Goal: Entertainment & Leisure: Consume media (video, audio)

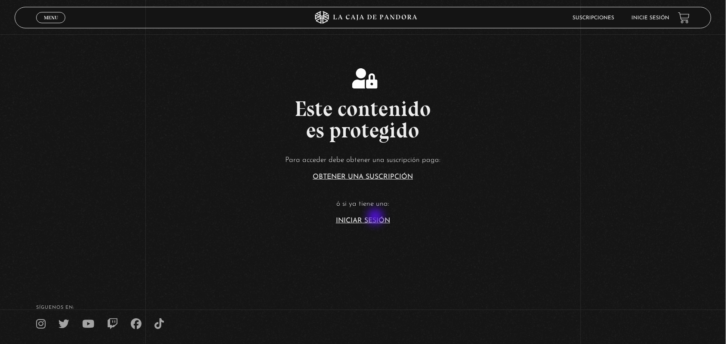
click at [376, 218] on link "Iniciar Sesión" at bounding box center [363, 221] width 54 height 7
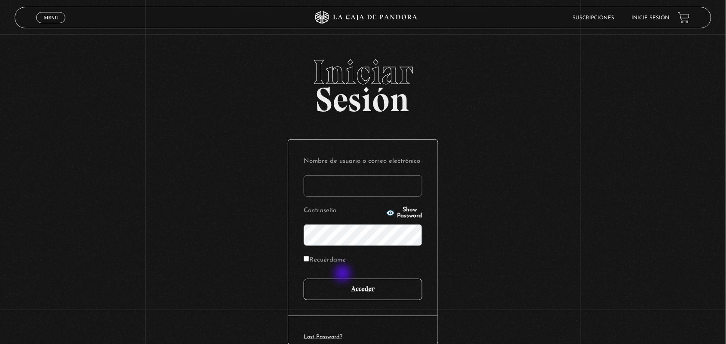
type input "ANGE-LU"
click at [348, 280] on input "Acceder" at bounding box center [363, 290] width 119 height 22
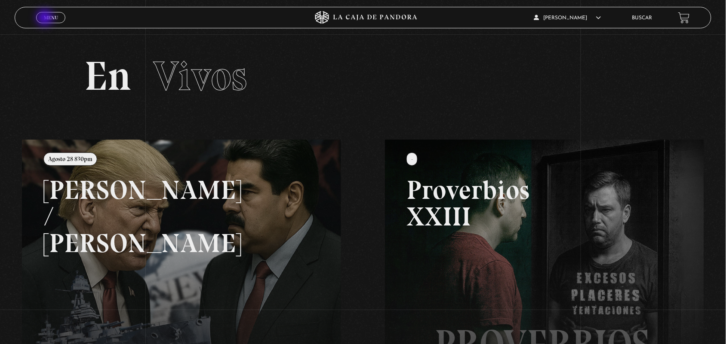
click at [46, 18] on span "Menu" at bounding box center [51, 17] width 14 height 5
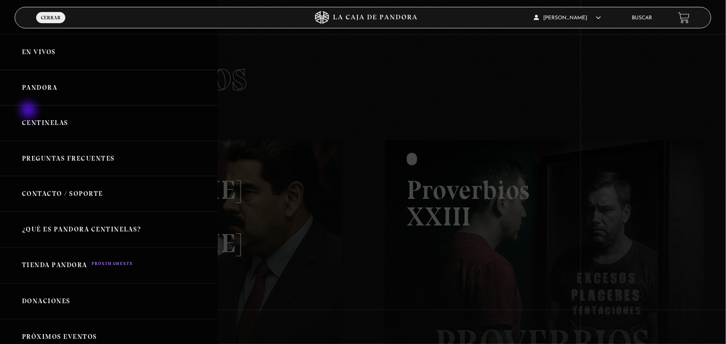
click at [29, 111] on link "Centinelas" at bounding box center [109, 123] width 218 height 36
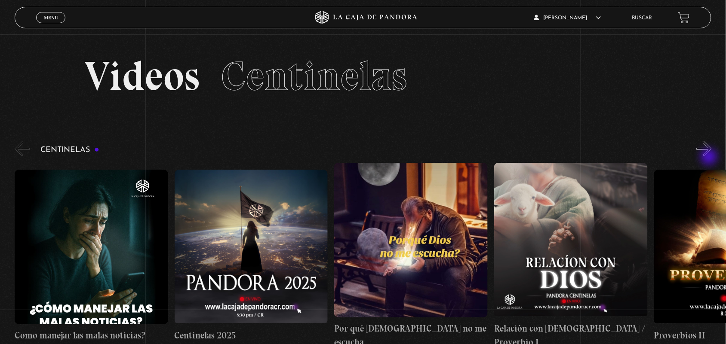
click at [710, 158] on div "Centinelas" at bounding box center [370, 244] width 711 height 209
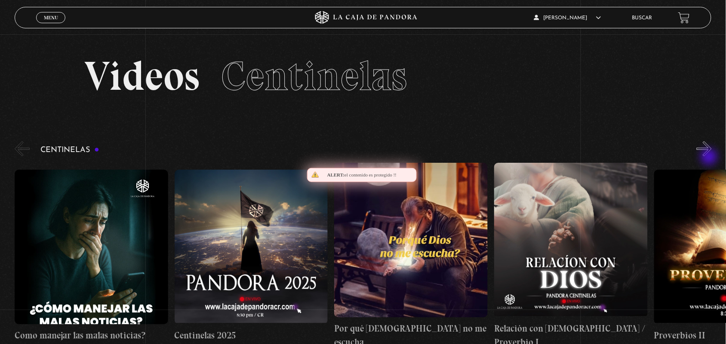
click at [710, 158] on div "Centinelas" at bounding box center [370, 244] width 711 height 209
click at [710, 145] on button "»" at bounding box center [704, 148] width 15 height 15
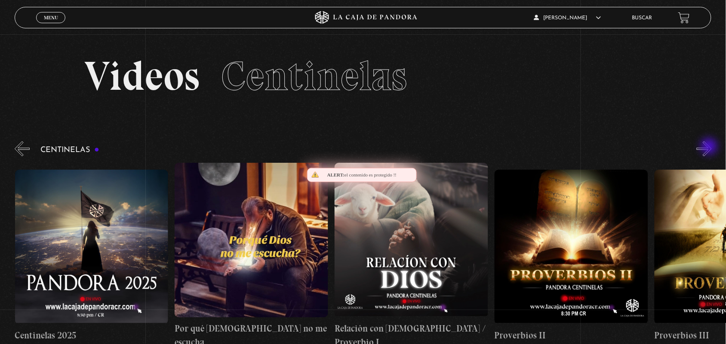
click at [710, 148] on button "»" at bounding box center [704, 148] width 15 height 15
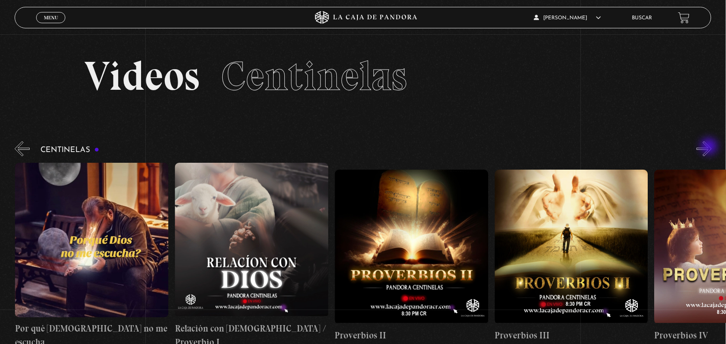
click at [710, 148] on button "»" at bounding box center [704, 148] width 15 height 15
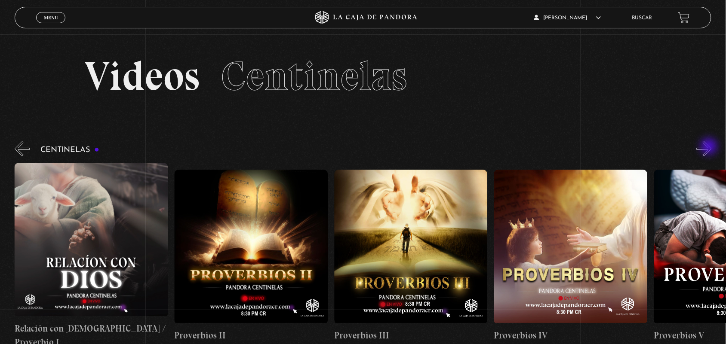
click at [710, 148] on button "»" at bounding box center [704, 148] width 15 height 15
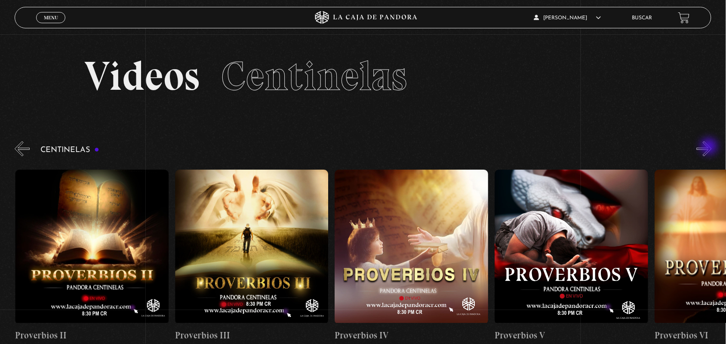
click at [710, 148] on button "»" at bounding box center [704, 148] width 15 height 15
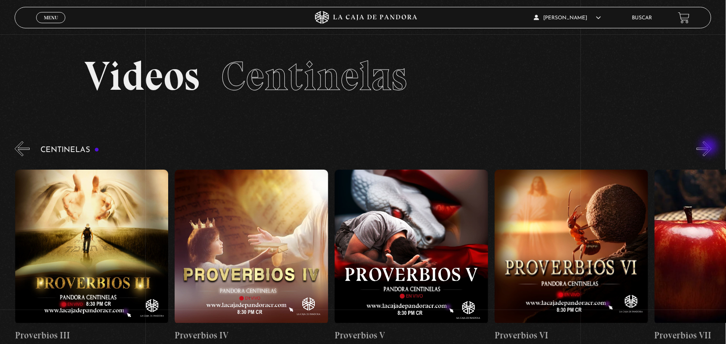
click at [710, 148] on button "»" at bounding box center [704, 148] width 15 height 15
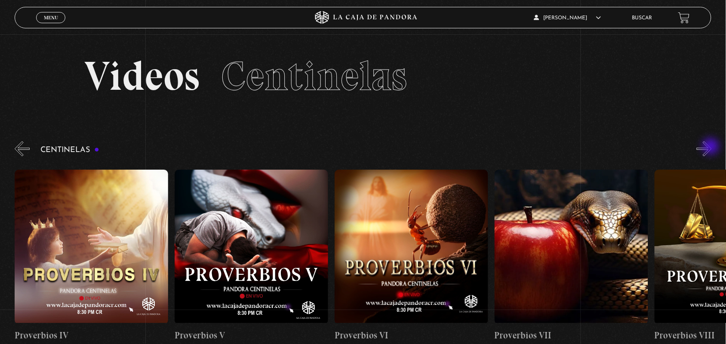
click at [712, 148] on button "»" at bounding box center [704, 148] width 15 height 15
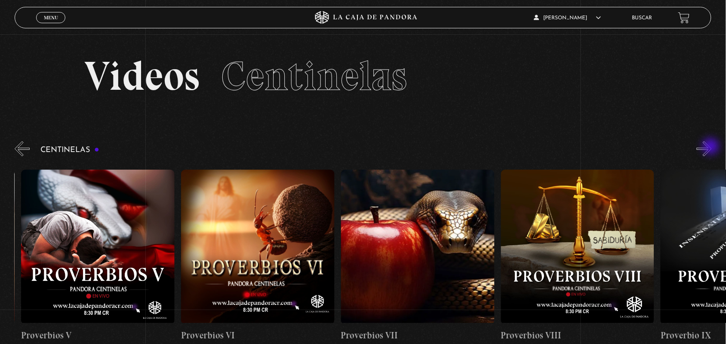
click at [712, 148] on button "»" at bounding box center [704, 148] width 15 height 15
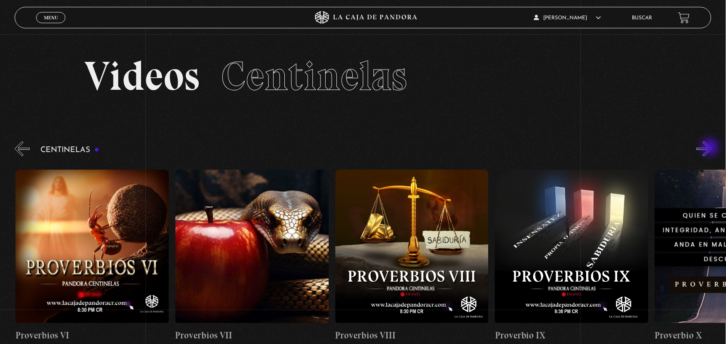
click at [710, 148] on button "»" at bounding box center [704, 148] width 15 height 15
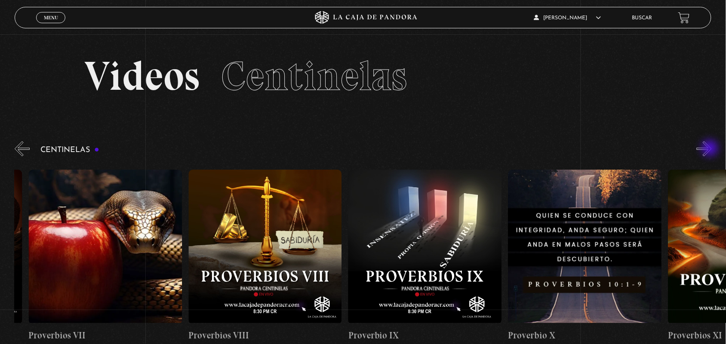
click at [711, 149] on button "»" at bounding box center [704, 148] width 15 height 15
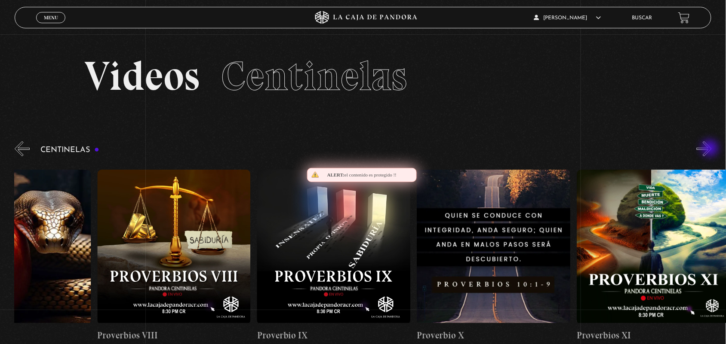
click at [711, 149] on button "»" at bounding box center [704, 148] width 15 height 15
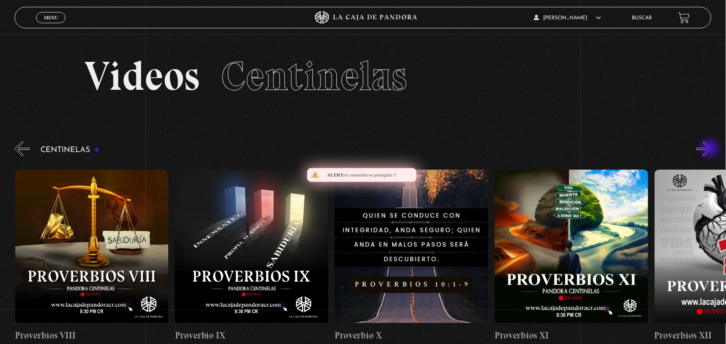
click at [711, 149] on button "»" at bounding box center [704, 148] width 15 height 15
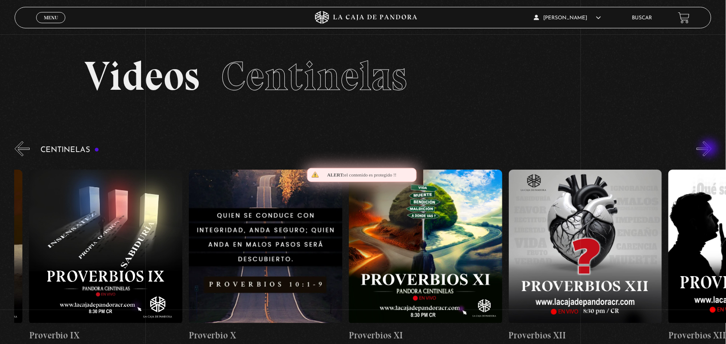
click at [710, 149] on button "»" at bounding box center [704, 148] width 15 height 15
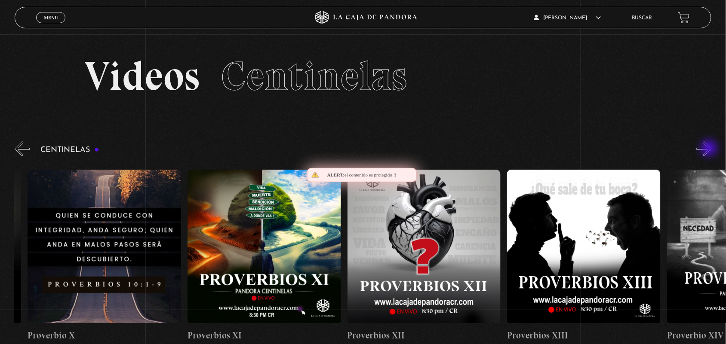
click at [710, 149] on button "»" at bounding box center [704, 148] width 15 height 15
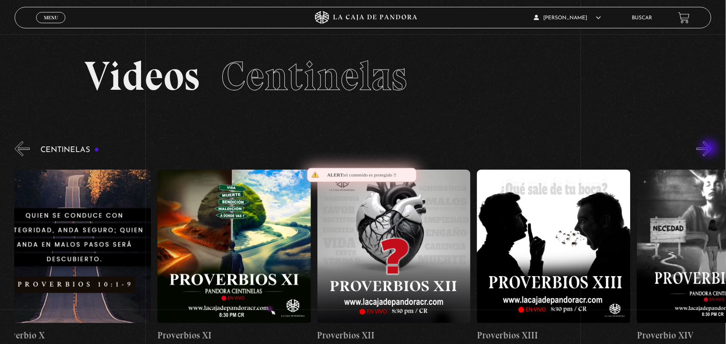
scroll to position [0, 2078]
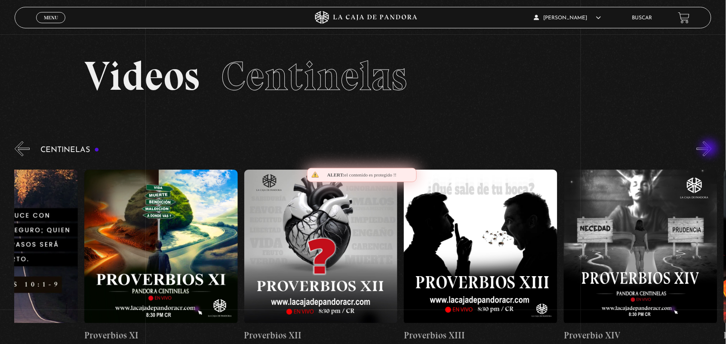
click at [710, 149] on button "»" at bounding box center [704, 148] width 15 height 15
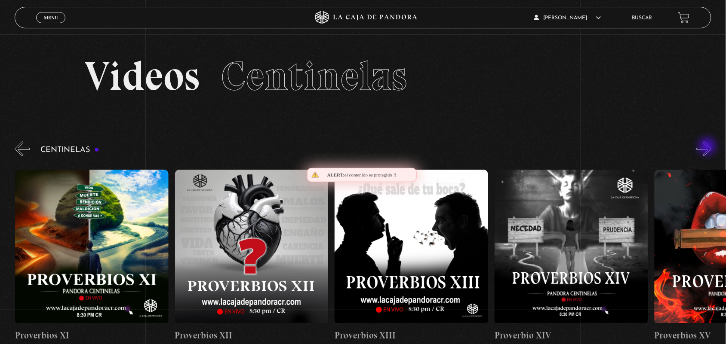
click at [708, 148] on button "»" at bounding box center [704, 148] width 15 height 15
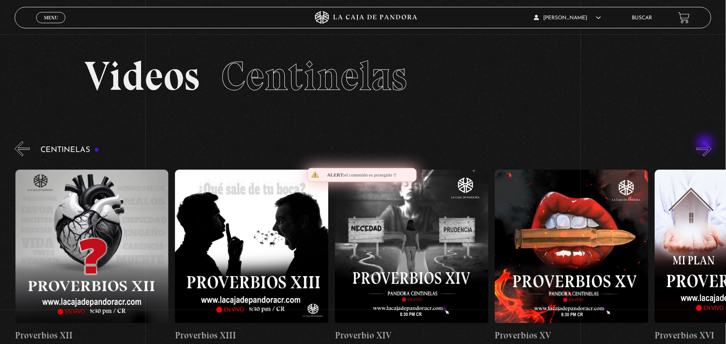
click at [706, 144] on button "»" at bounding box center [704, 148] width 15 height 15
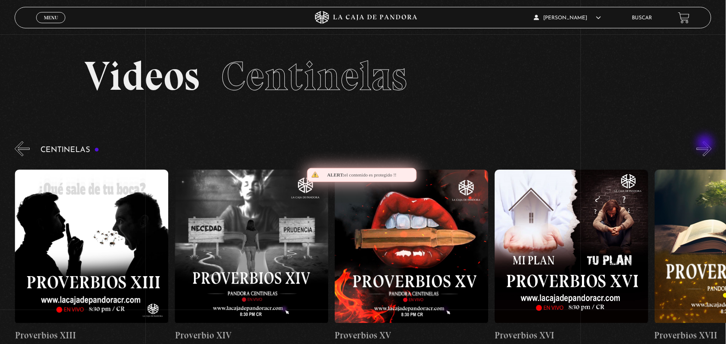
click at [706, 144] on button "»" at bounding box center [704, 148] width 15 height 15
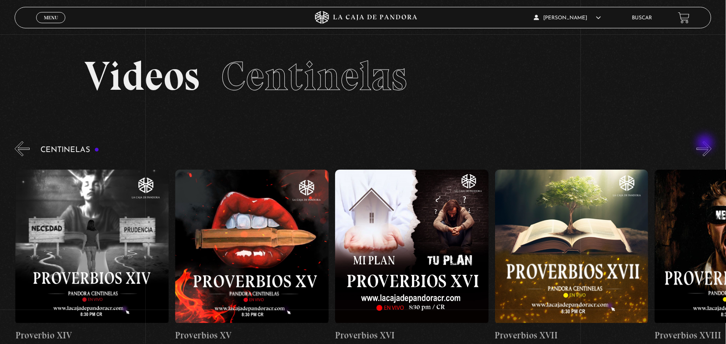
scroll to position [0, 2558]
click at [394, 227] on figure at bounding box center [412, 247] width 154 height 155
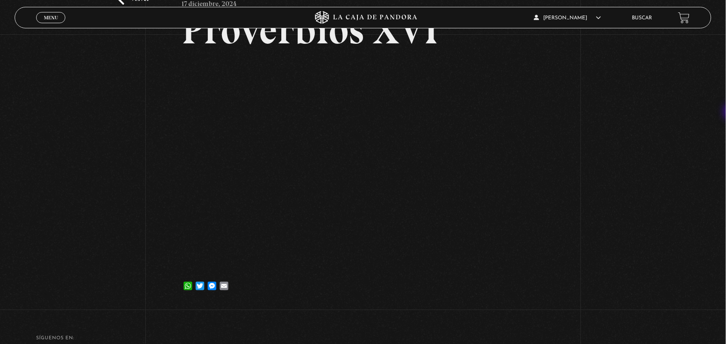
scroll to position [82, 0]
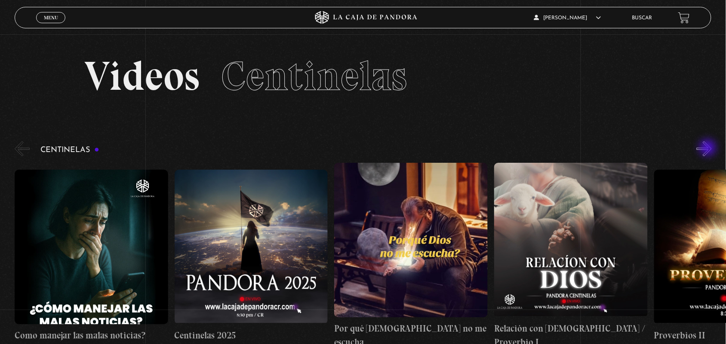
click at [709, 149] on button "»" at bounding box center [704, 148] width 15 height 15
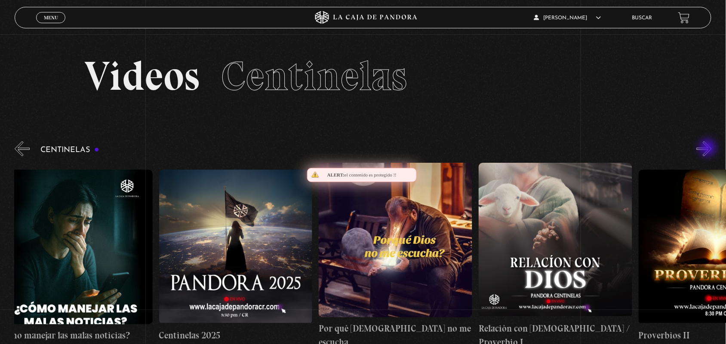
click at [709, 149] on button "»" at bounding box center [704, 148] width 15 height 15
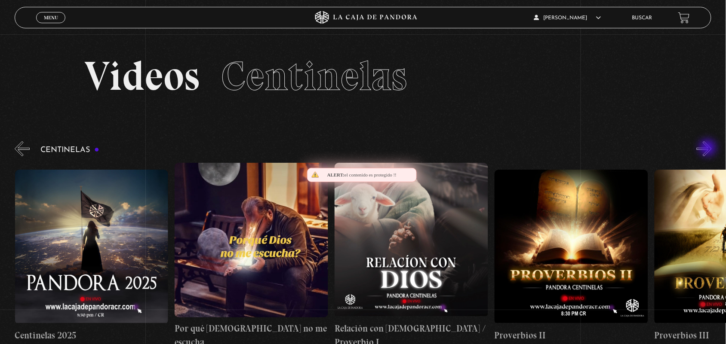
click at [709, 149] on button "»" at bounding box center [704, 148] width 15 height 15
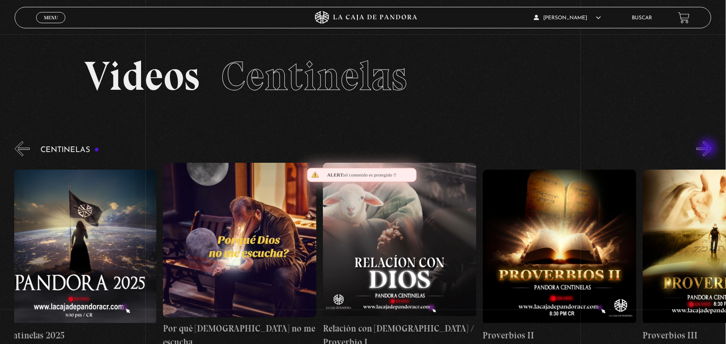
click at [709, 149] on button "»" at bounding box center [704, 148] width 15 height 15
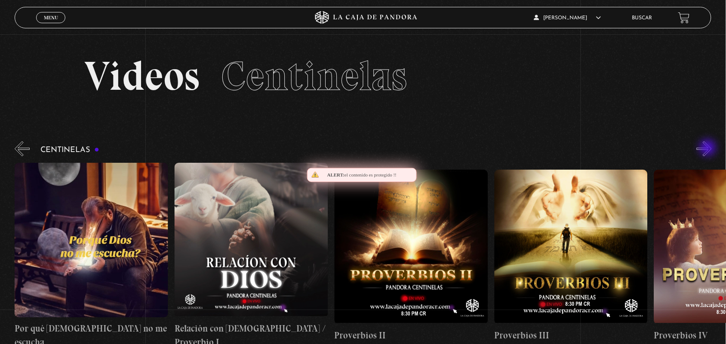
click at [709, 149] on button "»" at bounding box center [704, 148] width 15 height 15
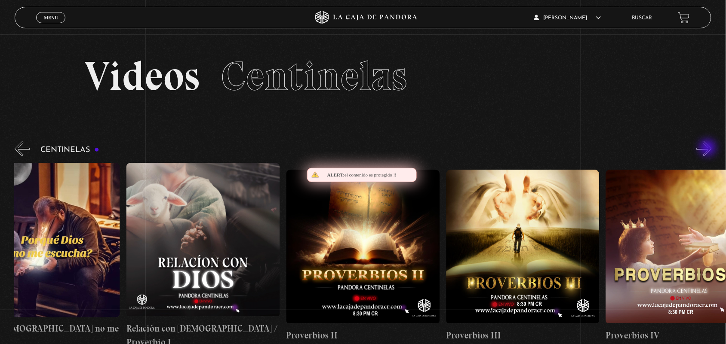
click at [709, 149] on button "»" at bounding box center [704, 148] width 15 height 15
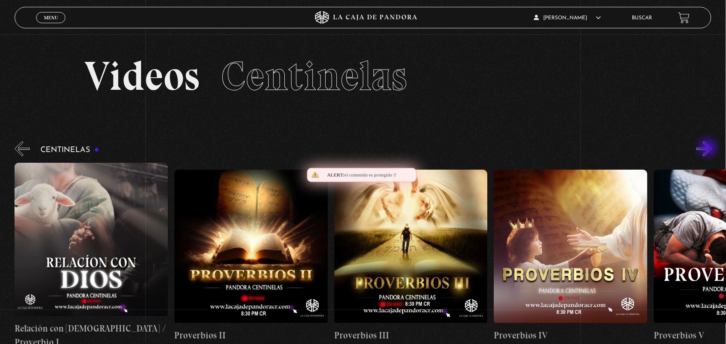
click at [709, 149] on button "»" at bounding box center [704, 148] width 15 height 15
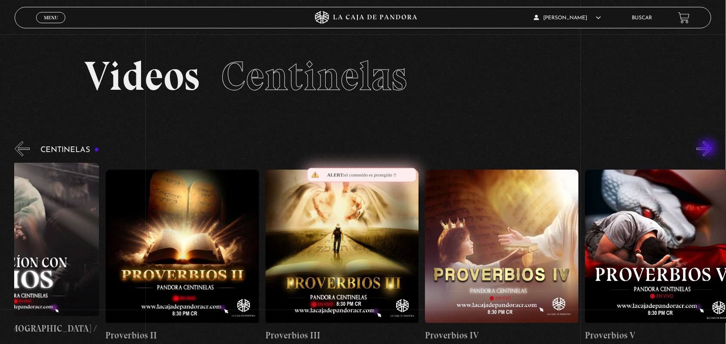
click at [709, 149] on button "»" at bounding box center [704, 148] width 15 height 15
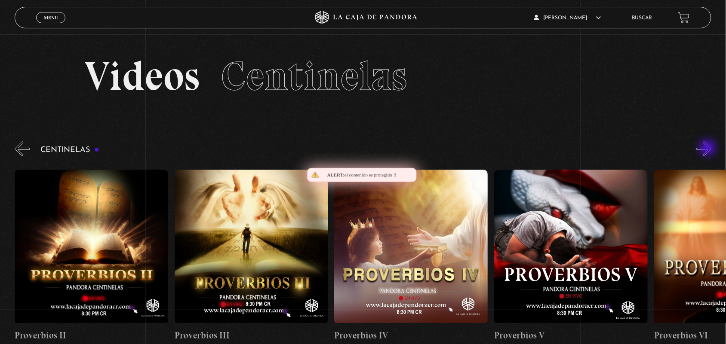
click at [709, 149] on button "»" at bounding box center [704, 148] width 15 height 15
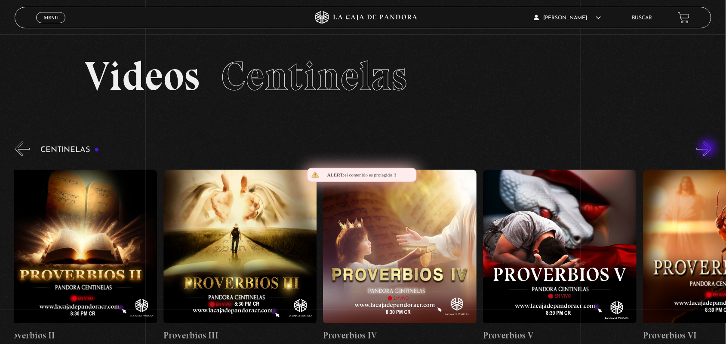
click at [709, 149] on button "»" at bounding box center [704, 148] width 15 height 15
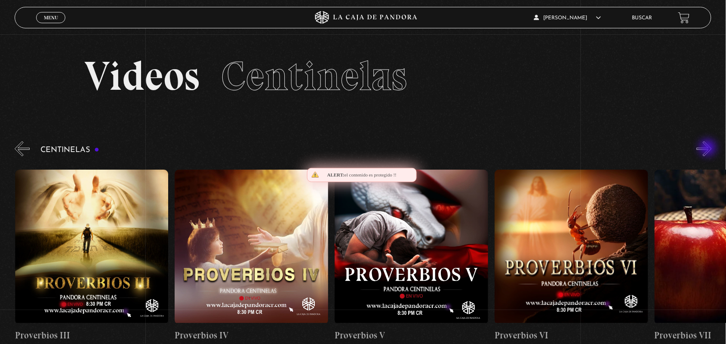
click at [709, 149] on button "»" at bounding box center [704, 148] width 15 height 15
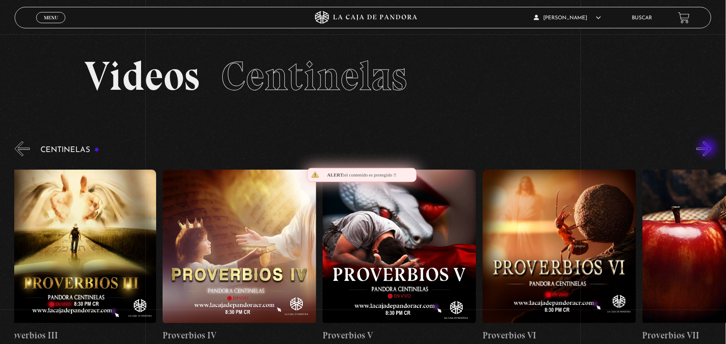
click at [709, 149] on button "»" at bounding box center [704, 148] width 15 height 15
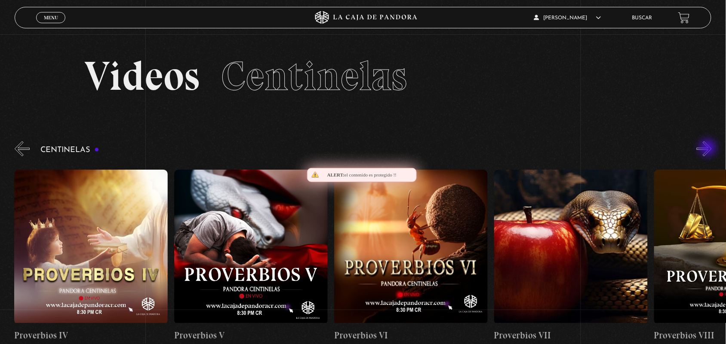
click at [709, 149] on button "»" at bounding box center [704, 148] width 15 height 15
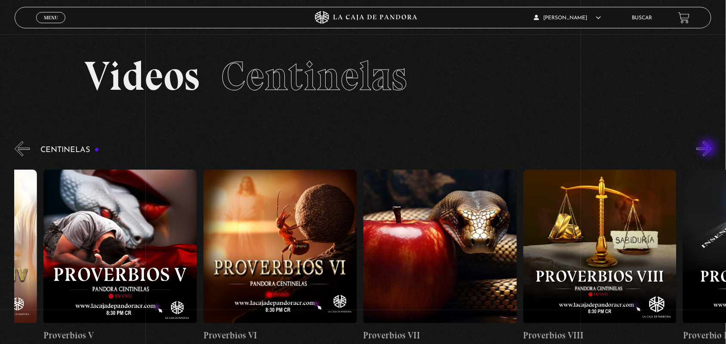
click at [709, 149] on button "»" at bounding box center [704, 148] width 15 height 15
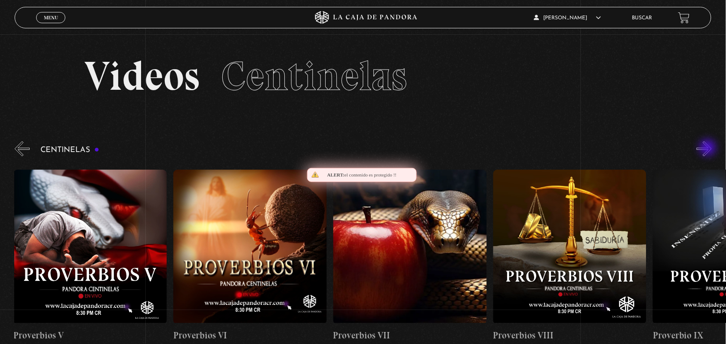
click at [709, 149] on button "»" at bounding box center [704, 148] width 15 height 15
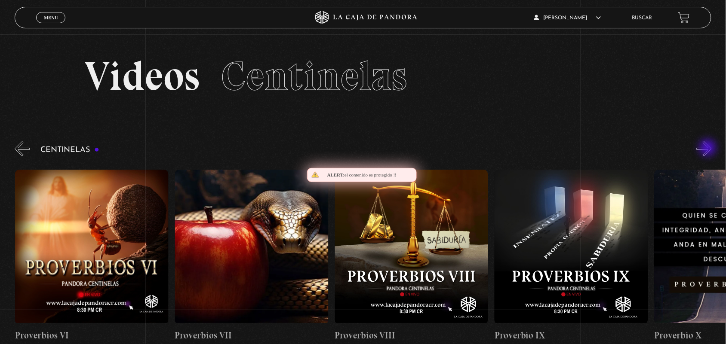
click at [709, 149] on button "»" at bounding box center [704, 148] width 15 height 15
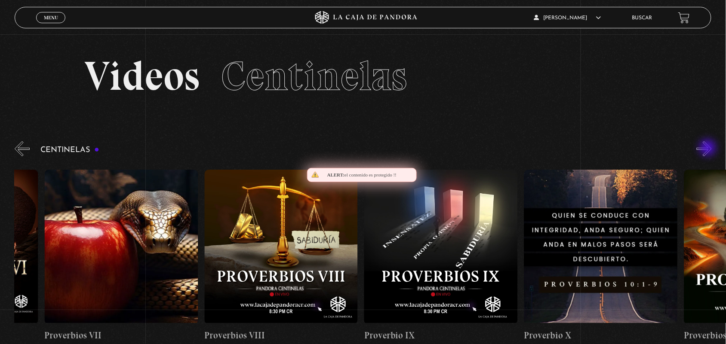
click at [709, 149] on button "»" at bounding box center [704, 148] width 15 height 15
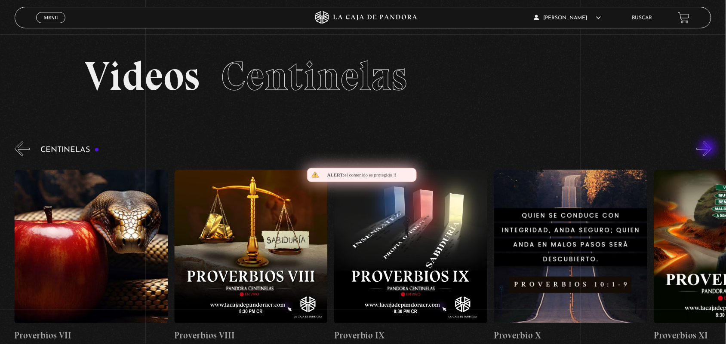
click at [709, 149] on button "»" at bounding box center [704, 148] width 15 height 15
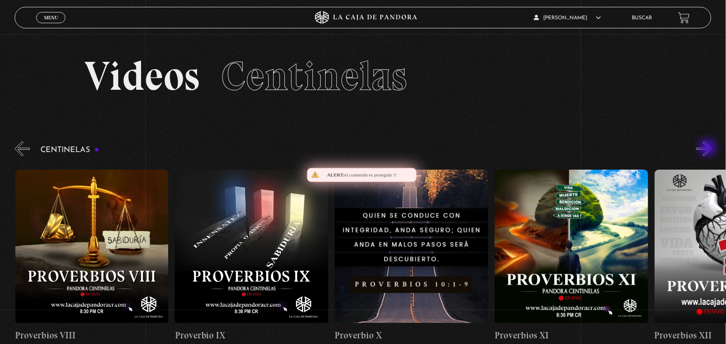
click at [709, 149] on button "»" at bounding box center [704, 148] width 15 height 15
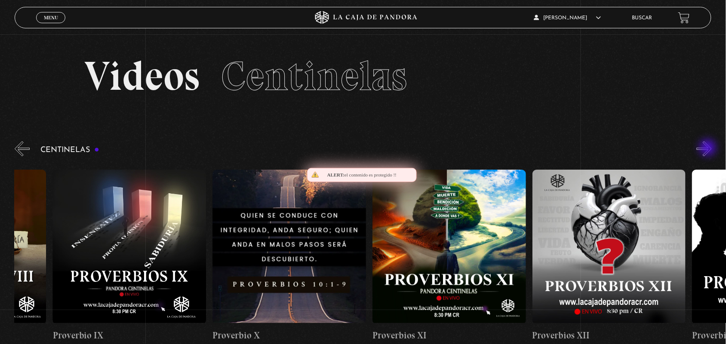
click at [709, 149] on button "»" at bounding box center [704, 148] width 15 height 15
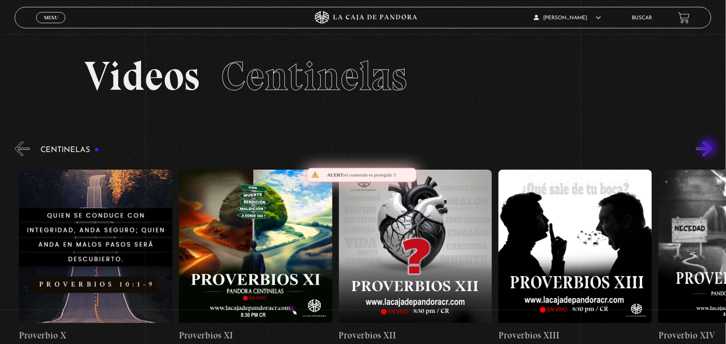
click at [709, 149] on button "»" at bounding box center [704, 148] width 15 height 15
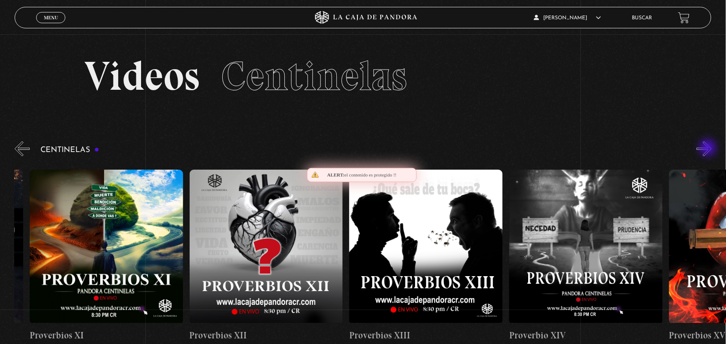
click at [709, 149] on button "»" at bounding box center [704, 148] width 15 height 15
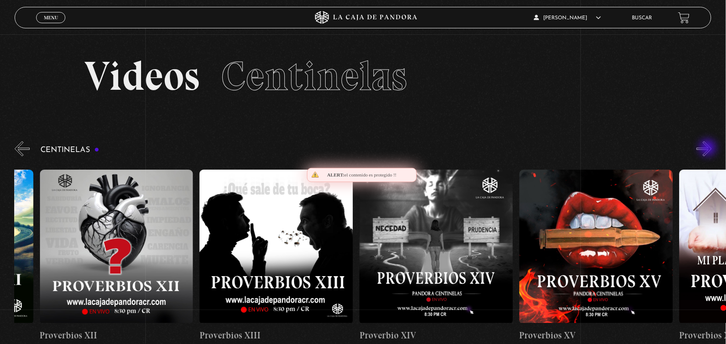
click at [709, 149] on button "»" at bounding box center [704, 148] width 15 height 15
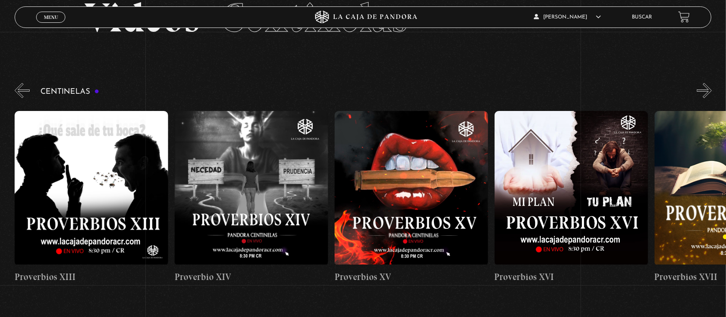
scroll to position [58, 0]
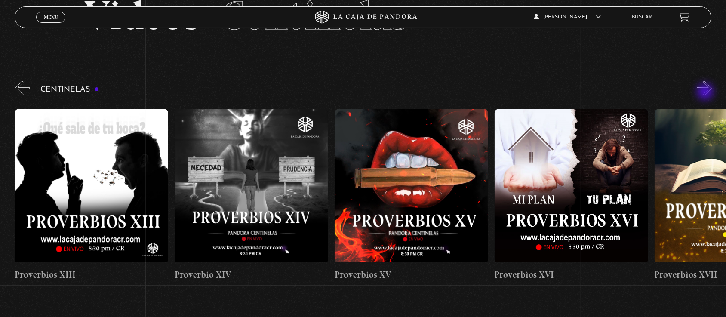
click at [706, 92] on button "»" at bounding box center [704, 88] width 15 height 15
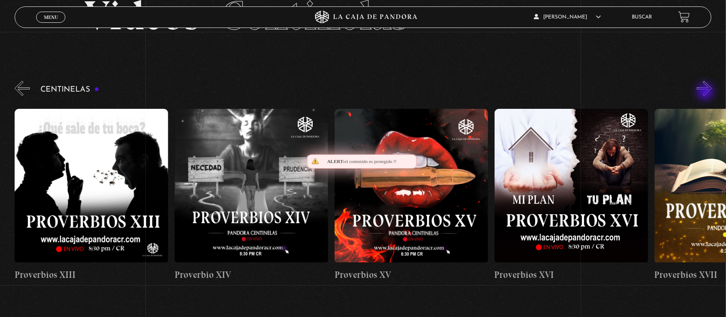
click at [706, 92] on button "»" at bounding box center [704, 88] width 15 height 15
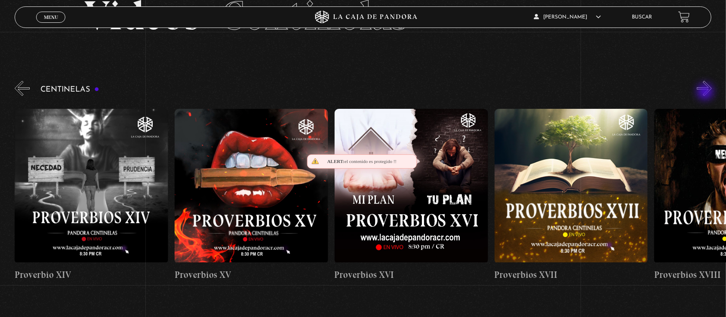
click at [706, 92] on button "»" at bounding box center [704, 88] width 15 height 15
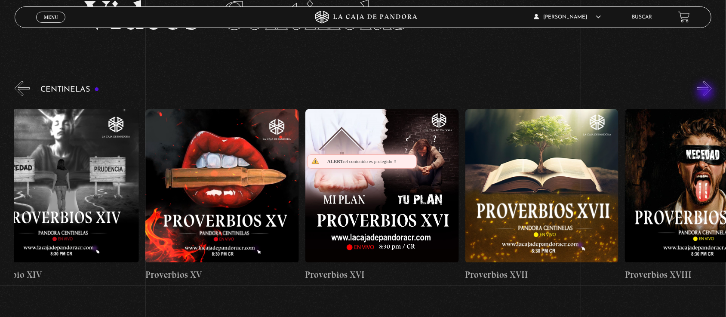
click at [706, 92] on button "»" at bounding box center [704, 88] width 15 height 15
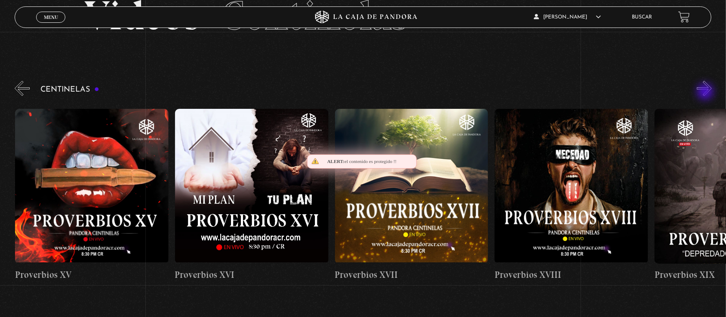
click at [706, 92] on button "»" at bounding box center [704, 88] width 15 height 15
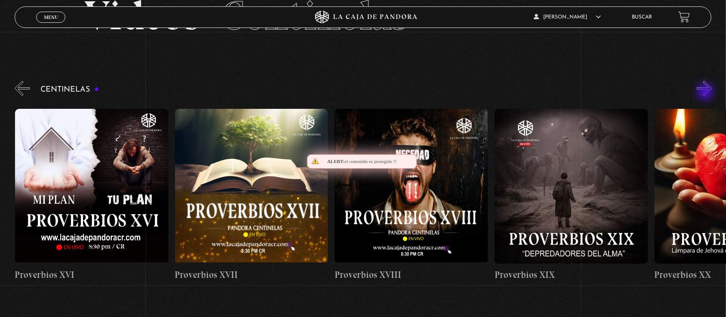
click at [706, 92] on button "»" at bounding box center [704, 88] width 15 height 15
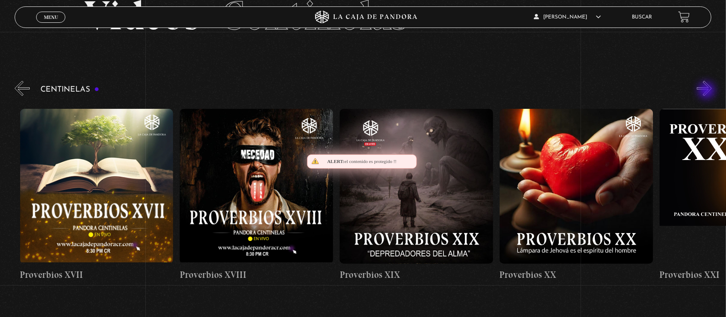
click at [707, 91] on button "»" at bounding box center [704, 88] width 15 height 15
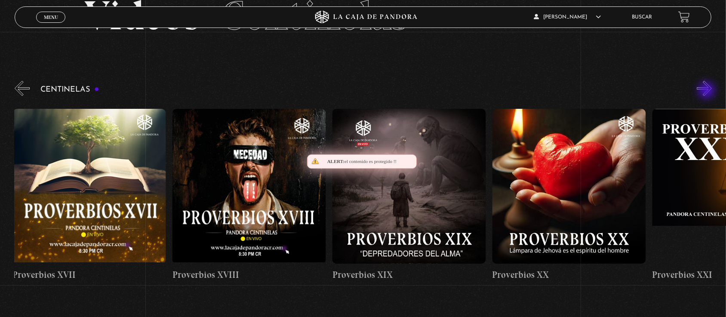
click at [706, 90] on button "»" at bounding box center [704, 88] width 15 height 15
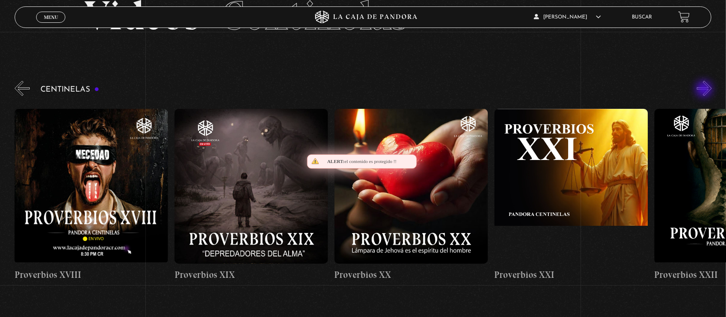
click at [704, 89] on div "Centinelas" at bounding box center [370, 183] width 711 height 209
click at [710, 90] on button "»" at bounding box center [704, 88] width 15 height 15
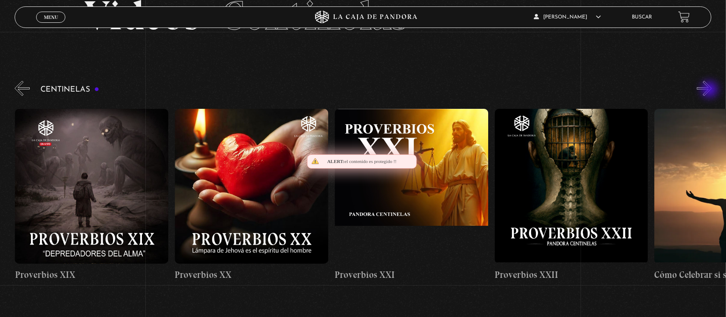
click at [710, 90] on button "»" at bounding box center [704, 88] width 15 height 15
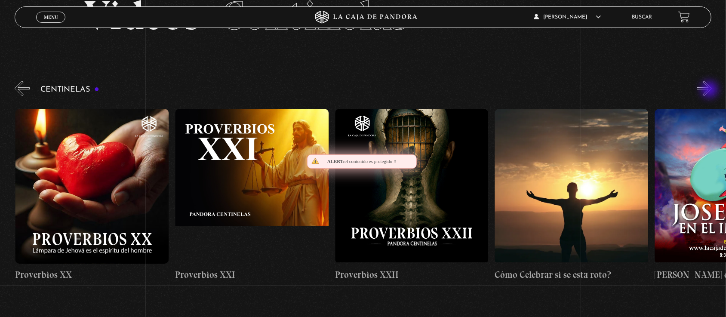
click at [710, 90] on button "»" at bounding box center [704, 88] width 15 height 15
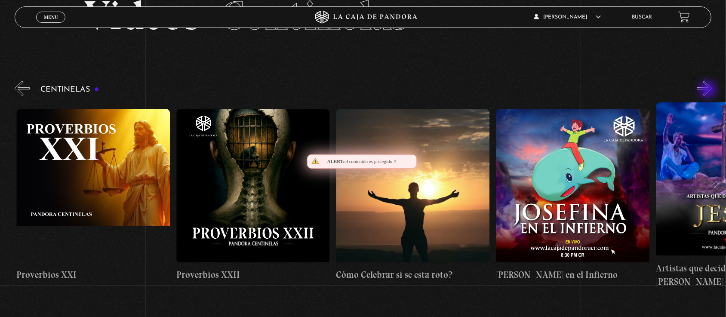
click at [709, 90] on button "»" at bounding box center [704, 88] width 15 height 15
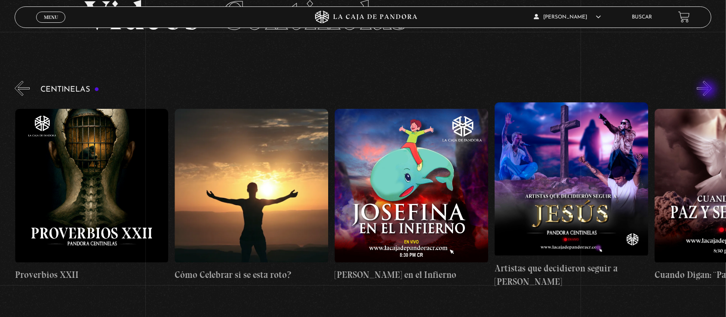
click at [709, 90] on button "»" at bounding box center [704, 88] width 15 height 15
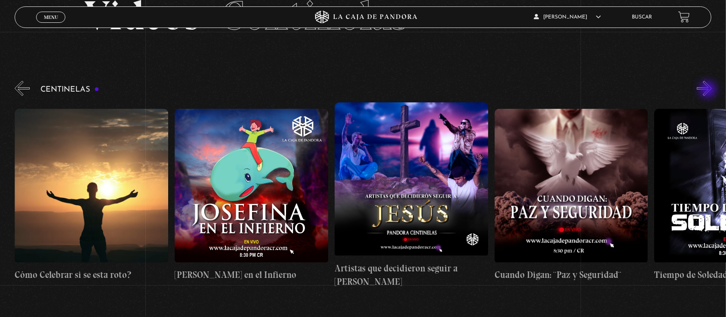
click at [709, 90] on button "»" at bounding box center [704, 88] width 15 height 15
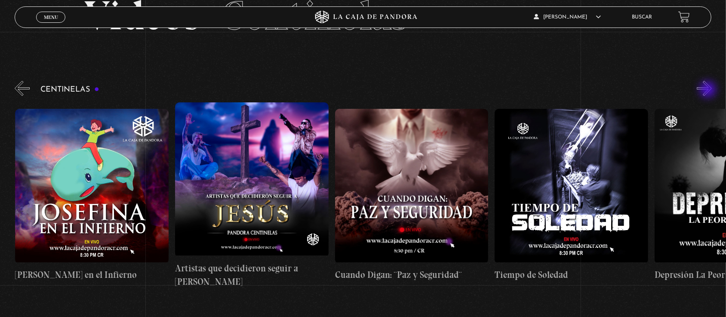
click at [709, 90] on button "»" at bounding box center [704, 88] width 15 height 15
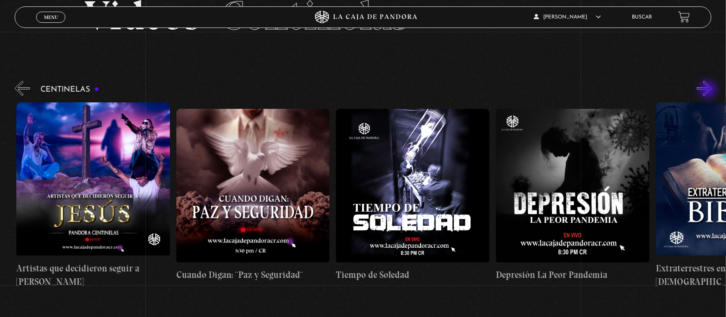
click at [709, 90] on button "»" at bounding box center [704, 88] width 15 height 15
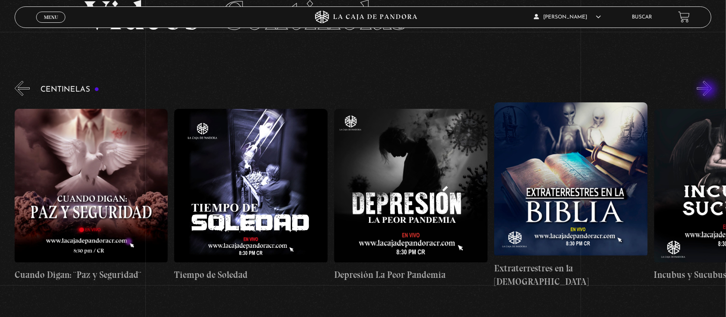
click at [709, 90] on button "»" at bounding box center [704, 88] width 15 height 15
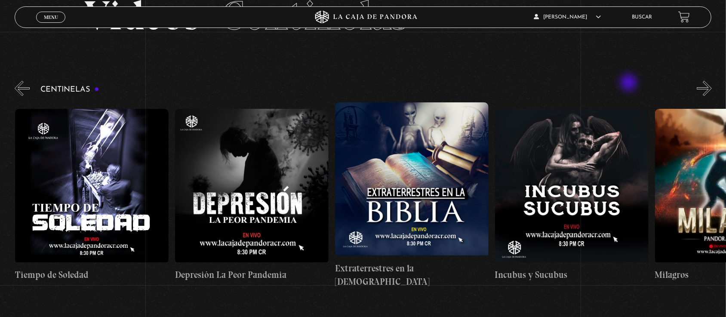
scroll to position [0, 4636]
click at [34, 81] on div "Centinelas" at bounding box center [370, 183] width 711 height 209
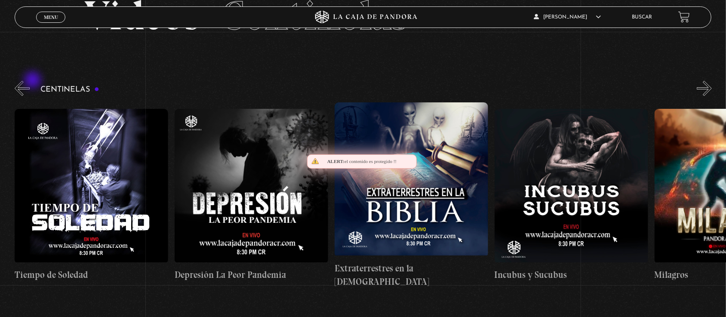
click at [34, 81] on div "Centinelas" at bounding box center [370, 183] width 711 height 209
click at [37, 89] on div "Centinelas" at bounding box center [370, 183] width 711 height 209
click at [74, 87] on h3 "Centinelas" at bounding box center [69, 90] width 59 height 8
click at [20, 93] on button "«" at bounding box center [22, 88] width 15 height 15
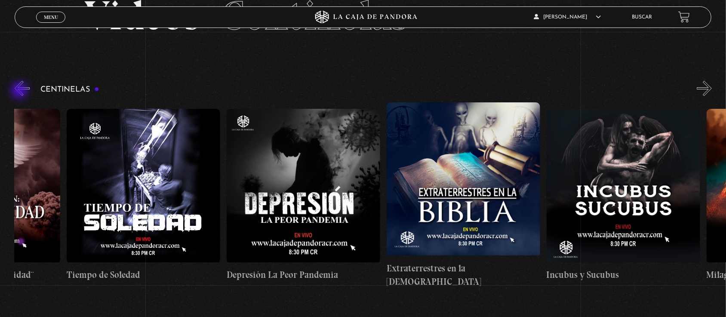
click at [22, 89] on button "«" at bounding box center [22, 88] width 15 height 15
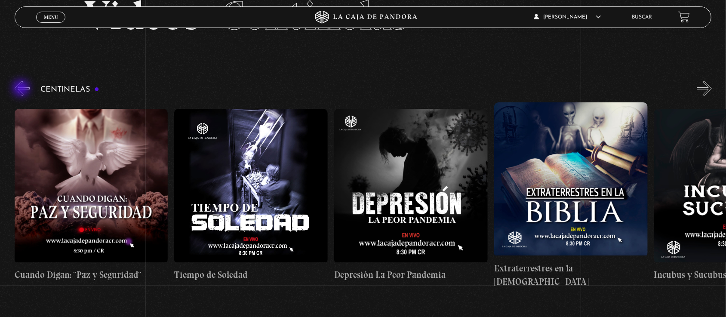
click at [22, 89] on button "«" at bounding box center [22, 88] width 15 height 15
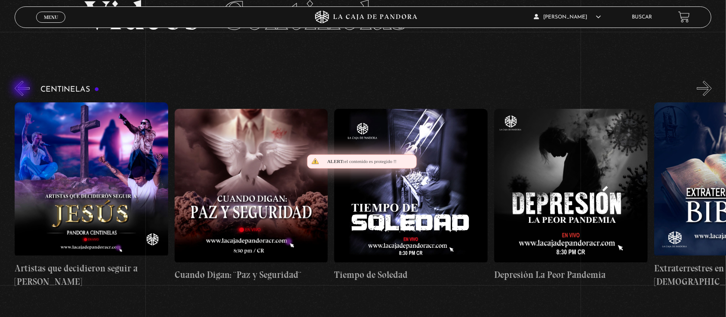
click at [22, 89] on button "«" at bounding box center [22, 88] width 15 height 15
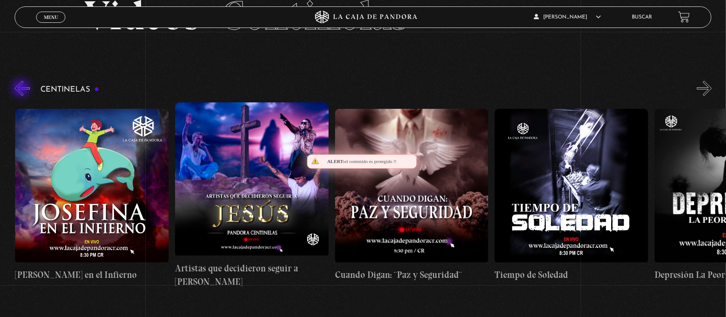
click at [22, 89] on button "«" at bounding box center [22, 88] width 15 height 15
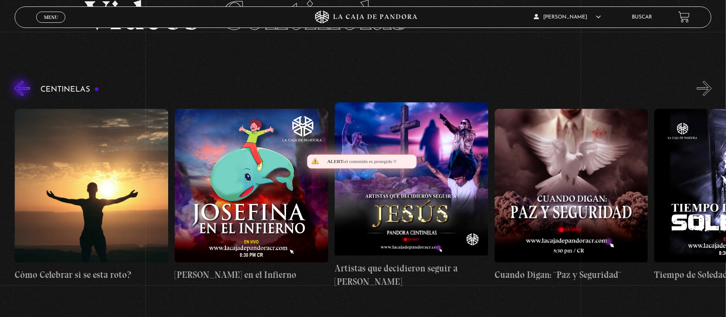
click at [22, 89] on button "«" at bounding box center [22, 88] width 15 height 15
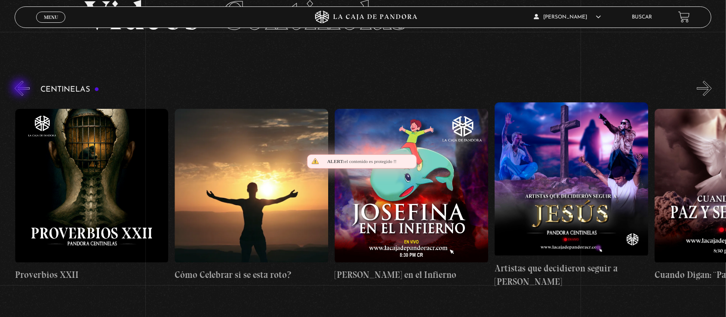
click at [21, 89] on button "«" at bounding box center [22, 88] width 15 height 15
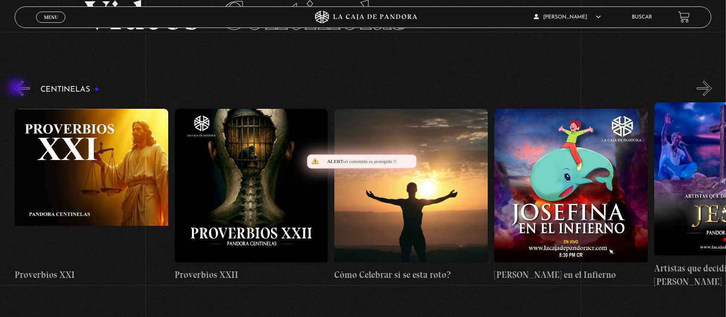
scroll to position [0, 3677]
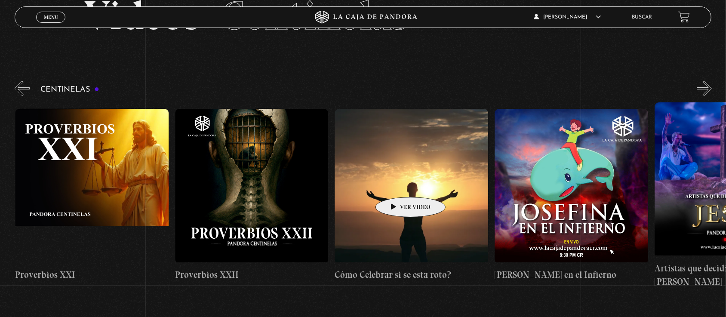
click at [397, 184] on figure at bounding box center [412, 186] width 154 height 155
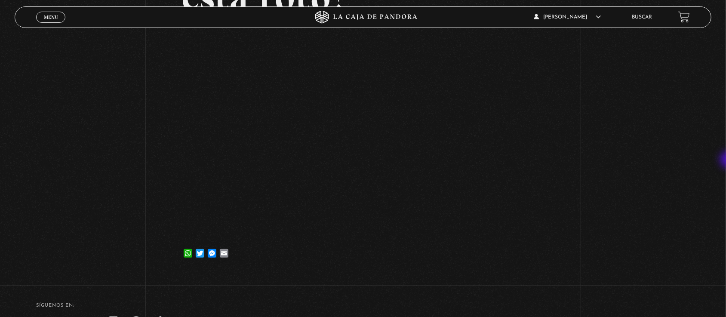
drag, startPoint x: 734, startPoint y: 83, endPoint x: 729, endPoint y: 161, distance: 78.4
click at [725, 161] on html "ingresar al sitio Ver Video Más Información Solicitar Por favor coloque su disp…" at bounding box center [363, 130] width 726 height 547
click at [551, 218] on div "Volver [DATE] Cómo Celebrar si se esta roto? WhatsApp Twitter Messenger Email" at bounding box center [363, 80] width 726 height 384
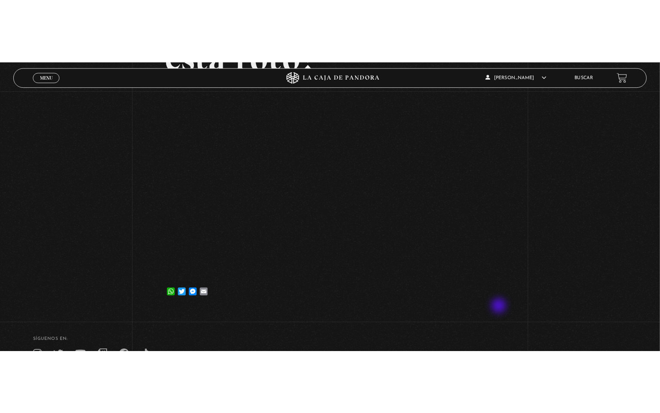
scroll to position [135, 0]
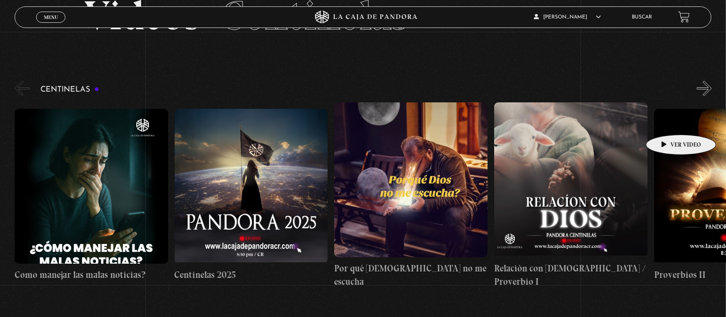
scroll to position [58, 0]
click at [710, 90] on button "»" at bounding box center [704, 88] width 15 height 15
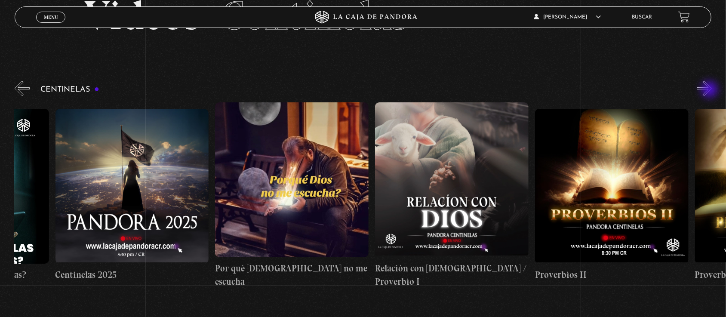
click at [710, 90] on button "»" at bounding box center [704, 88] width 15 height 15
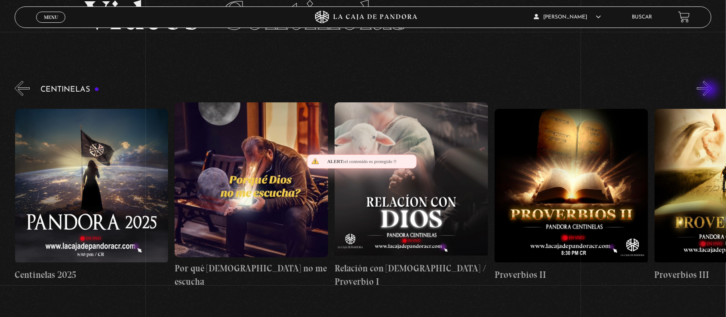
click at [710, 90] on button "»" at bounding box center [704, 88] width 15 height 15
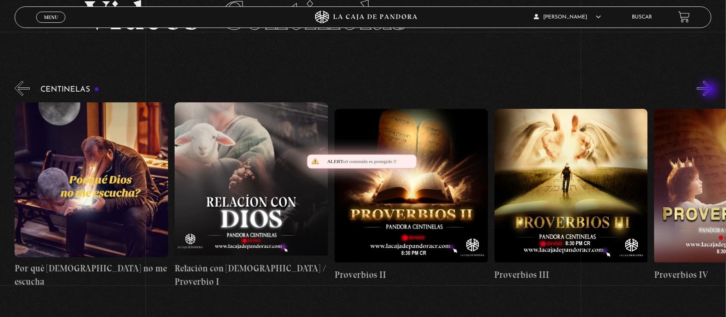
click at [710, 90] on button "»" at bounding box center [704, 88] width 15 height 15
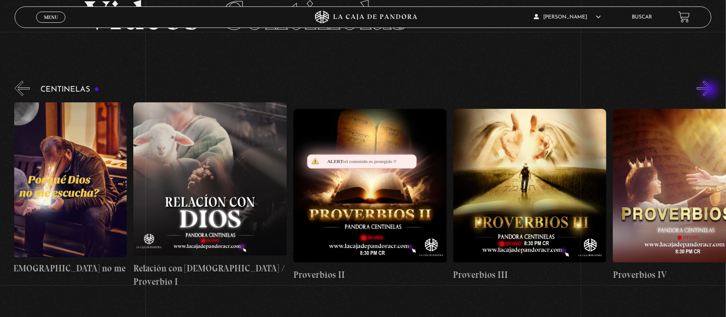
click at [710, 90] on button "»" at bounding box center [704, 88] width 15 height 15
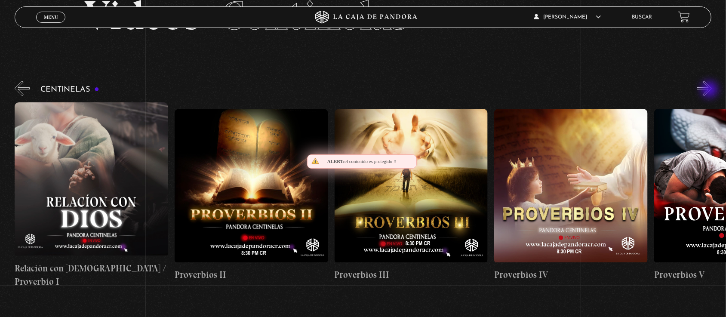
click at [710, 90] on button "»" at bounding box center [704, 88] width 15 height 15
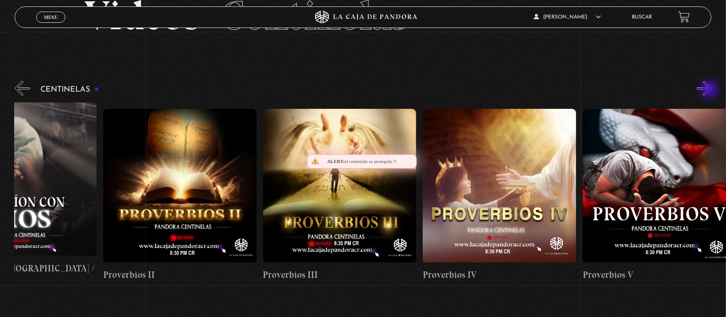
click at [710, 90] on button "»" at bounding box center [704, 88] width 15 height 15
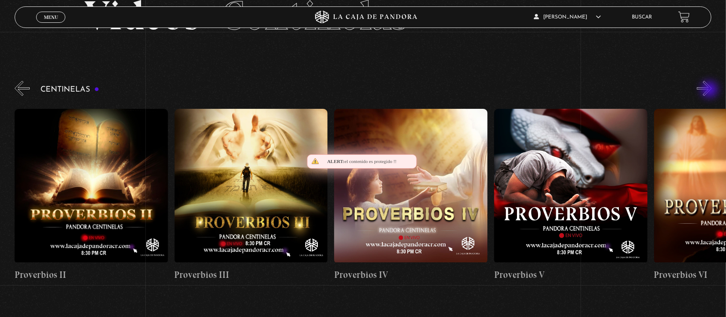
click at [710, 90] on button "»" at bounding box center [704, 88] width 15 height 15
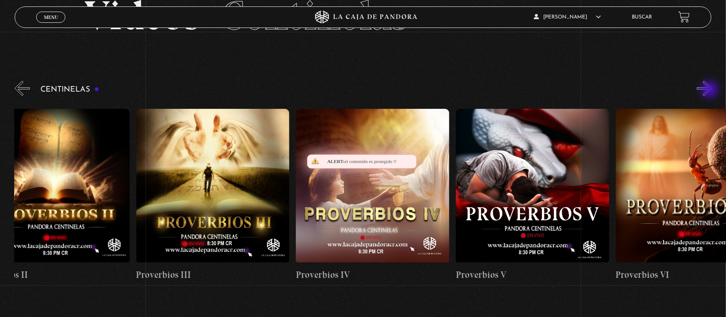
click at [710, 90] on button "»" at bounding box center [704, 88] width 15 height 15
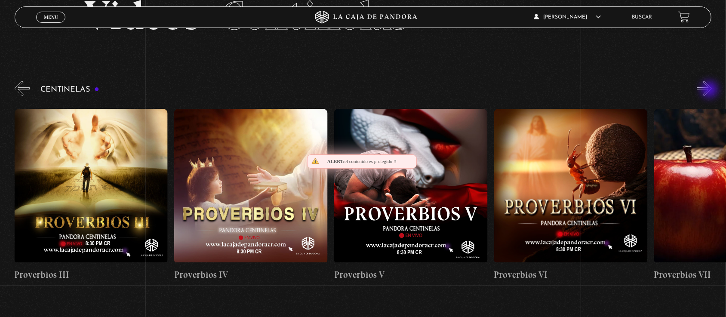
click at [710, 90] on button "»" at bounding box center [704, 88] width 15 height 15
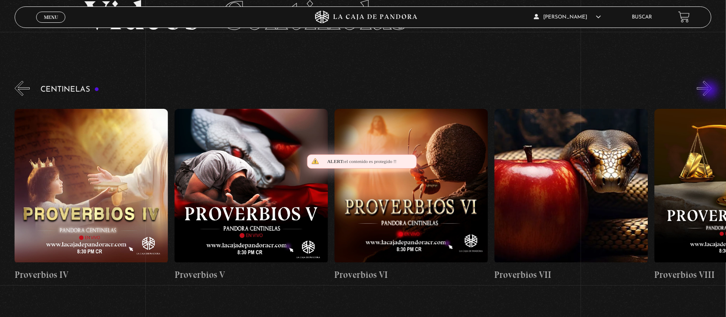
click at [710, 91] on button "»" at bounding box center [704, 88] width 15 height 15
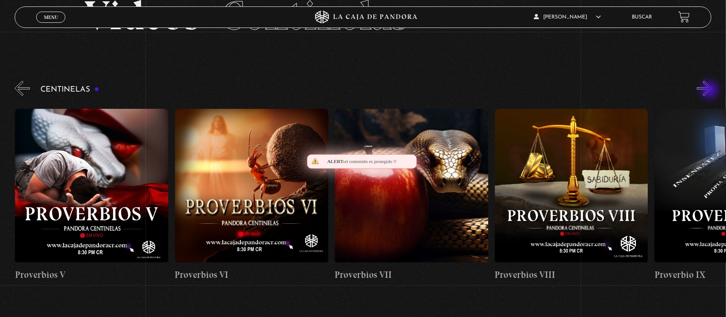
click at [710, 91] on button "»" at bounding box center [704, 88] width 15 height 15
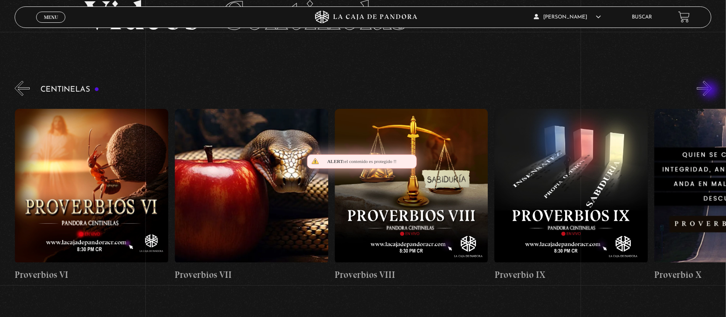
click at [710, 91] on button "»" at bounding box center [704, 88] width 15 height 15
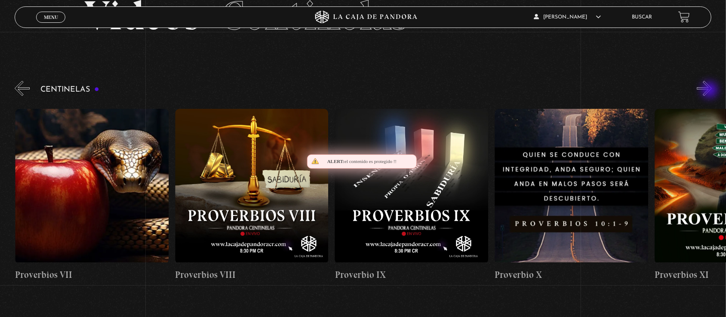
click at [710, 91] on button "»" at bounding box center [704, 88] width 15 height 15
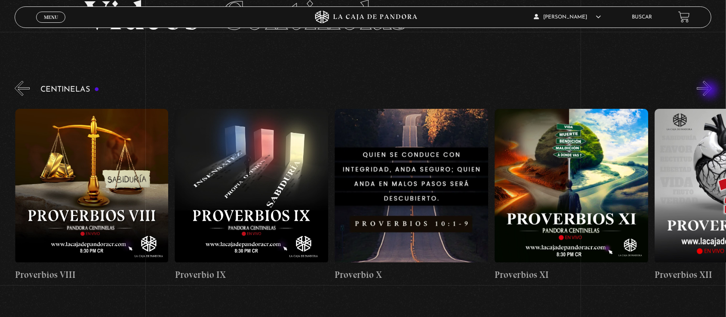
click at [710, 91] on button "»" at bounding box center [704, 88] width 15 height 15
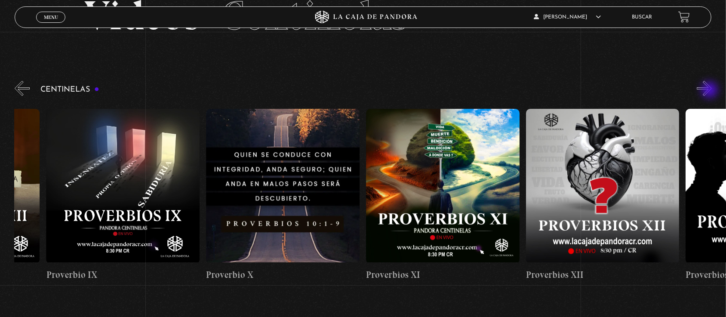
click at [710, 91] on button "»" at bounding box center [704, 88] width 15 height 15
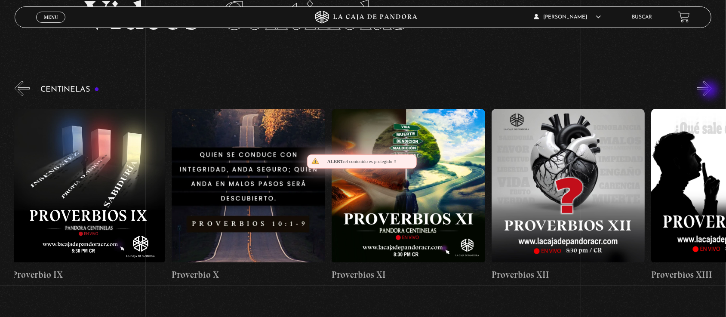
click at [710, 91] on button "»" at bounding box center [704, 88] width 15 height 15
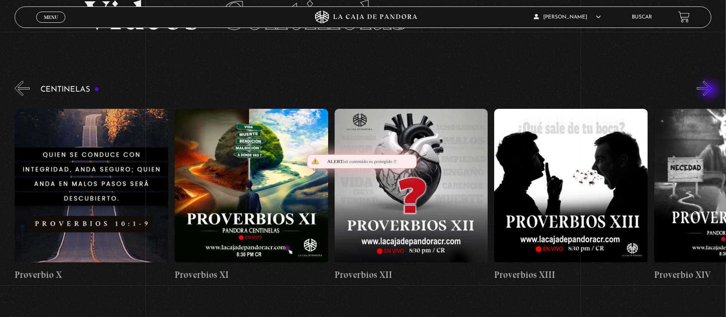
click at [710, 91] on button "»" at bounding box center [704, 88] width 15 height 15
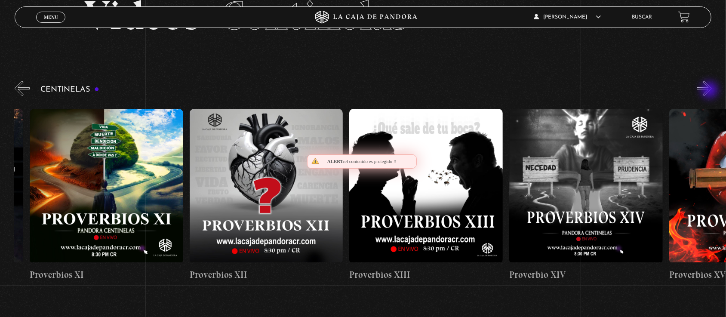
click at [710, 91] on button "»" at bounding box center [704, 88] width 15 height 15
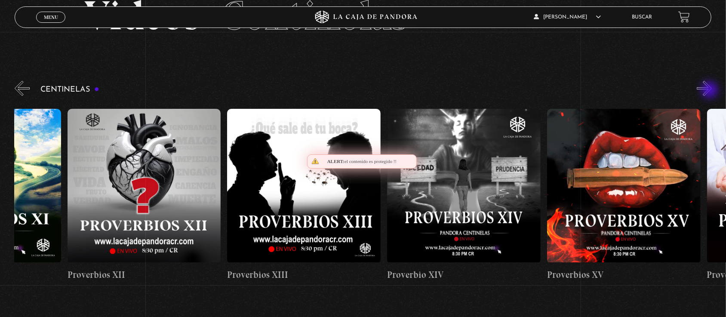
click at [710, 91] on button "»" at bounding box center [704, 88] width 15 height 15
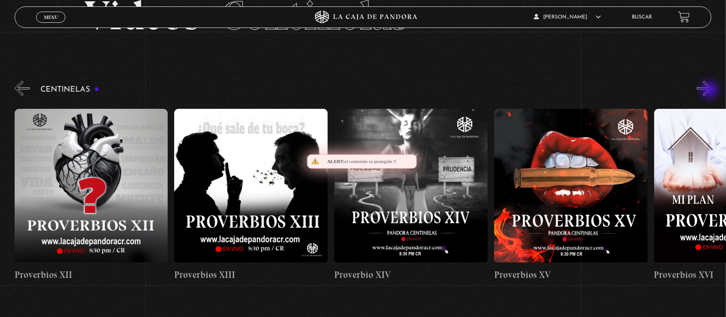
click at [710, 91] on button "»" at bounding box center [704, 88] width 15 height 15
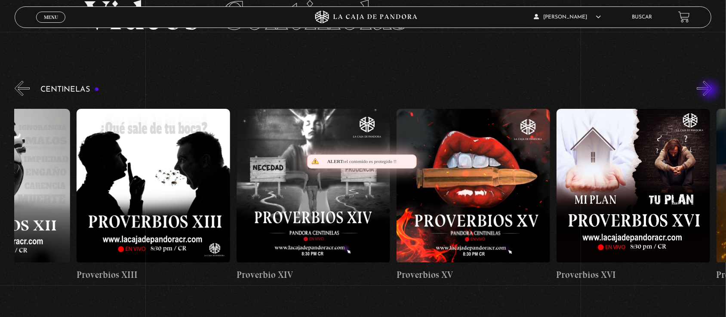
click at [710, 91] on button "»" at bounding box center [704, 88] width 15 height 15
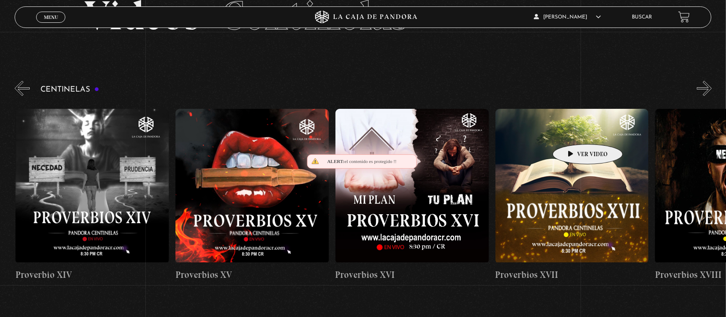
scroll to position [0, 2558]
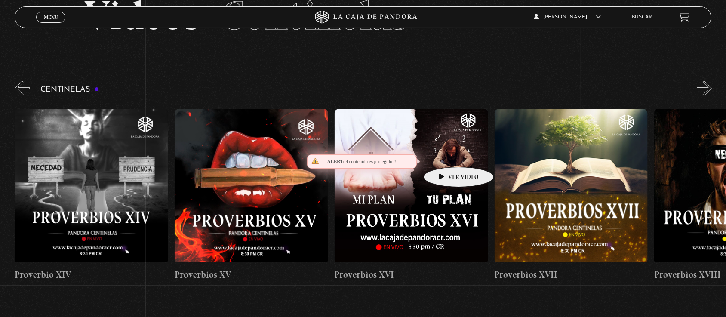
click at [445, 154] on figure at bounding box center [412, 186] width 154 height 155
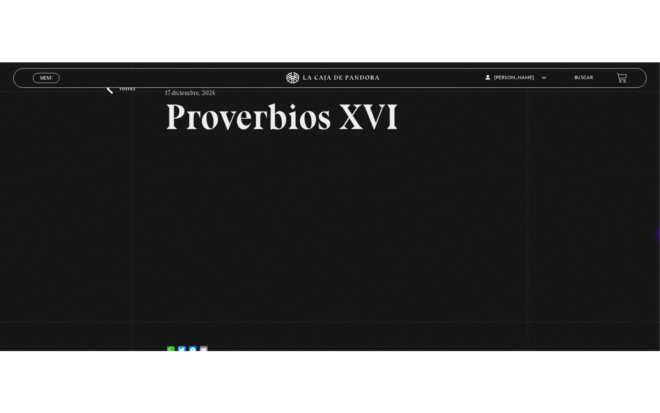
scroll to position [41, 0]
